Goal: Task Accomplishment & Management: Complete application form

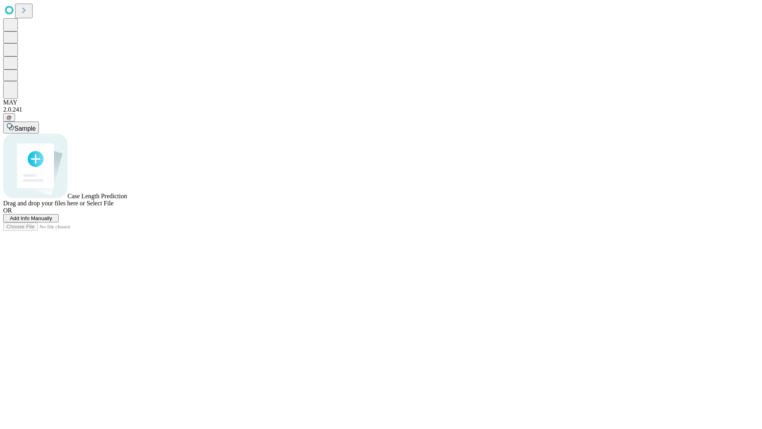
click at [52, 221] on span "Add Info Manually" at bounding box center [31, 218] width 42 height 6
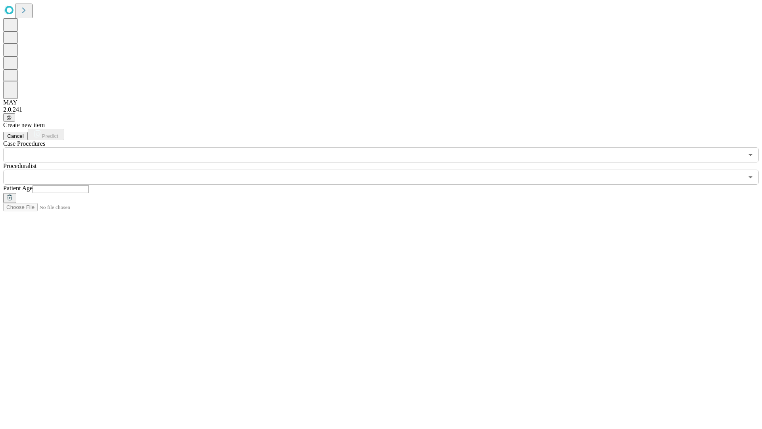
click at [89, 185] on input "text" at bounding box center [61, 189] width 56 height 8
type input "**"
click at [387, 170] on input "text" at bounding box center [373, 177] width 740 height 15
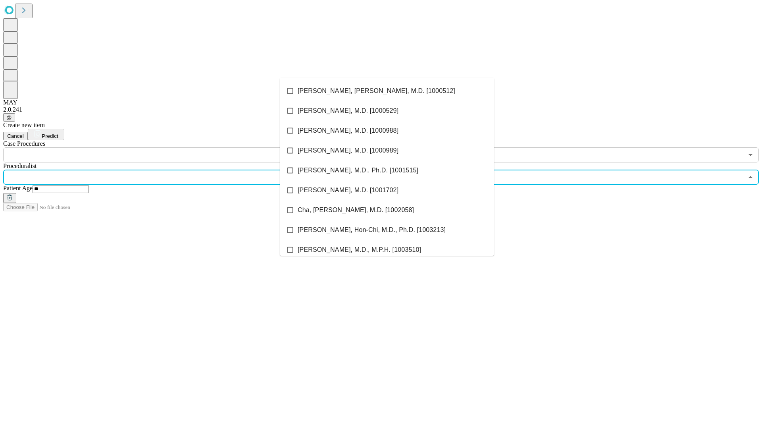
click at [387, 91] on li "[PERSON_NAME], [PERSON_NAME], M.D. [1000512]" at bounding box center [387, 91] width 214 height 20
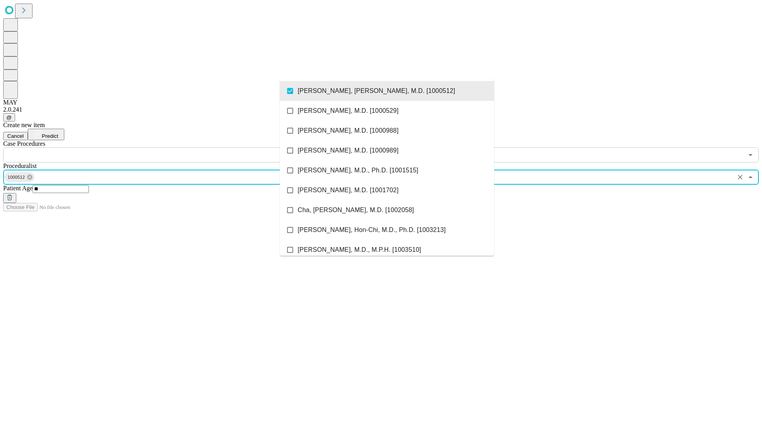
click at [167, 147] on input "text" at bounding box center [373, 154] width 740 height 15
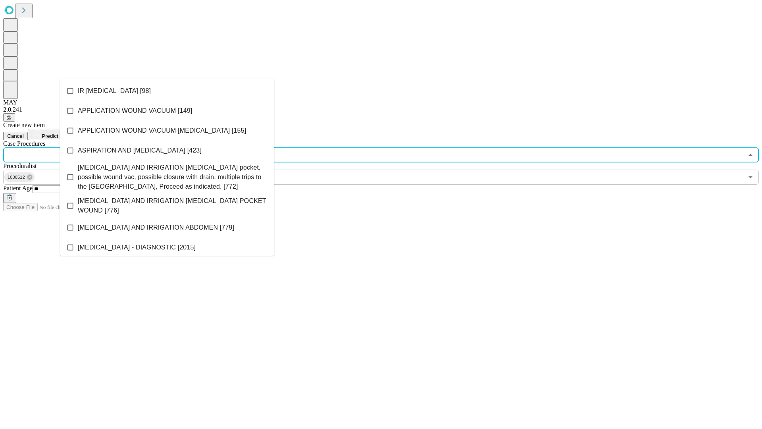
click at [167, 91] on li "IR [MEDICAL_DATA] [98]" at bounding box center [167, 91] width 214 height 20
